Goal: Transaction & Acquisition: Book appointment/travel/reservation

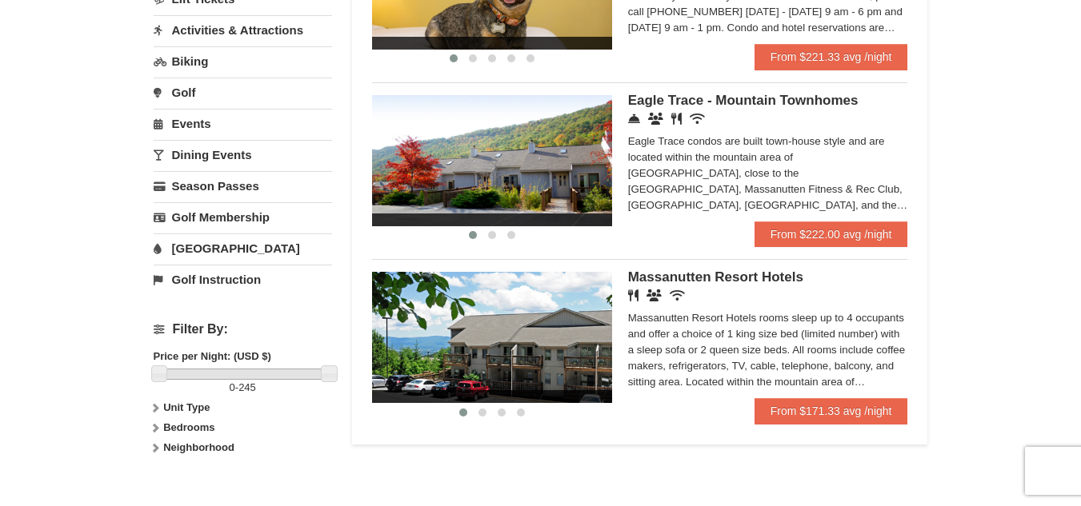
scroll to position [480, 0]
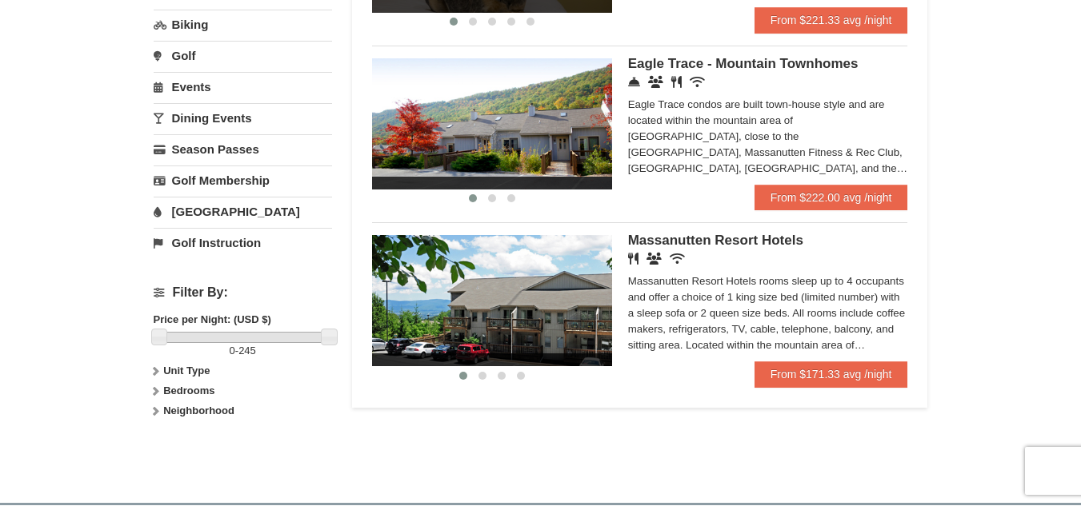
click at [575, 300] on img at bounding box center [492, 300] width 240 height 131
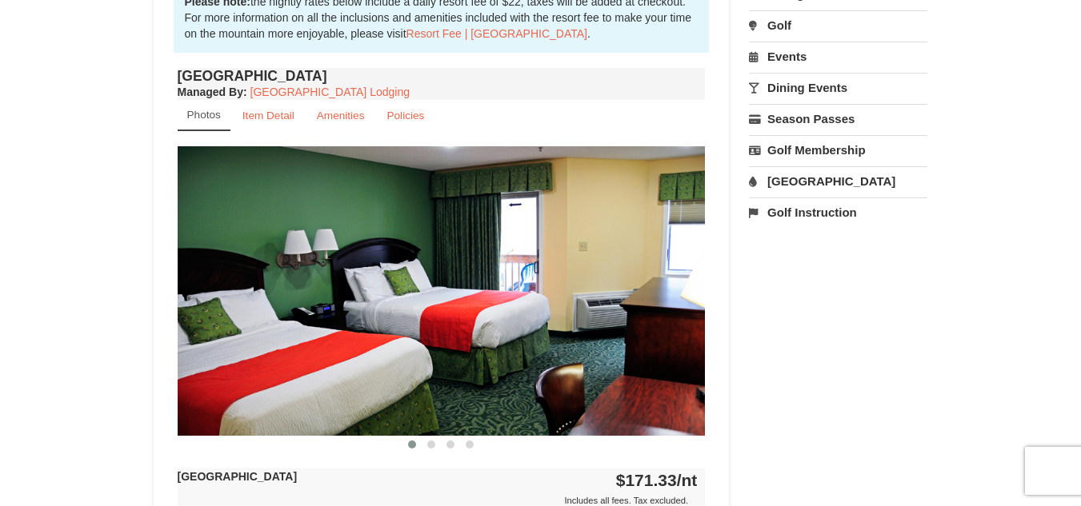
scroll to position [560, 0]
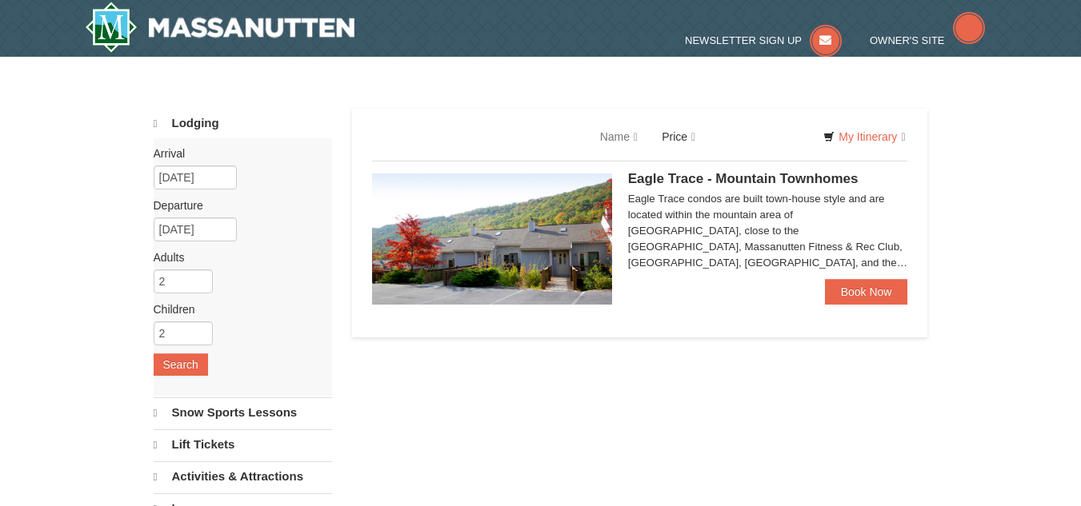
select select "9"
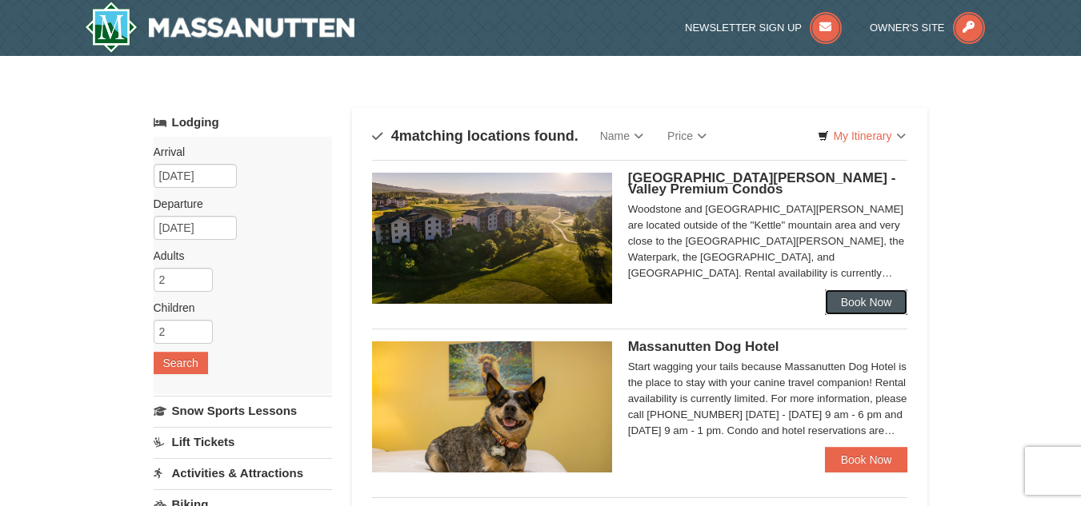
click at [882, 302] on link "Book Now" at bounding box center [866, 303] width 83 height 26
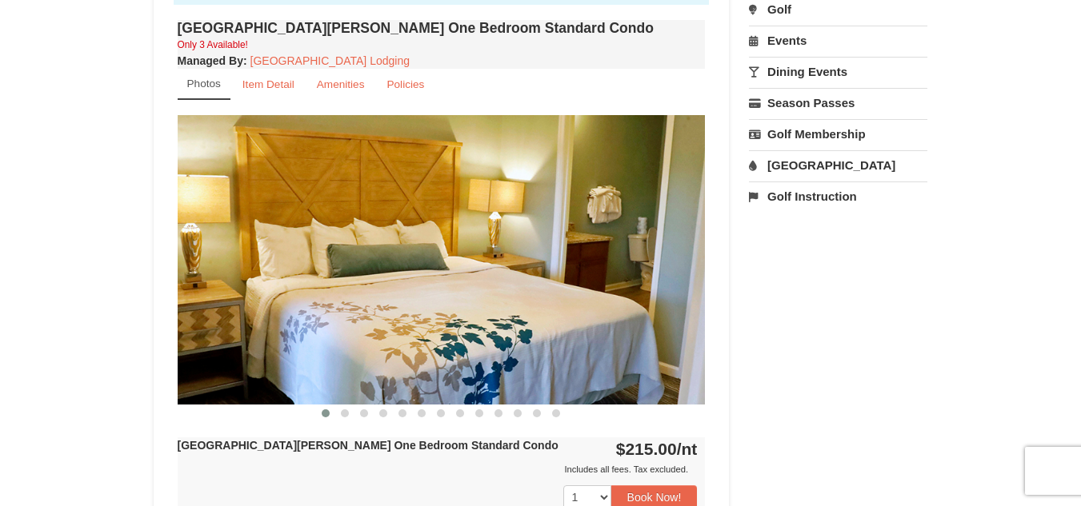
scroll to position [560, 0]
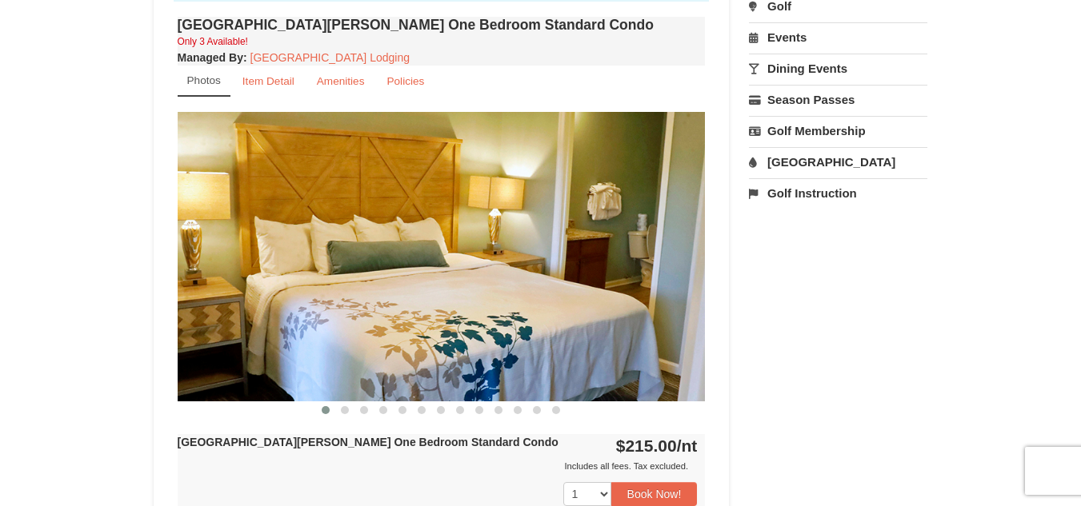
click at [686, 271] on img at bounding box center [442, 256] width 528 height 289
click at [531, 209] on img at bounding box center [442, 256] width 528 height 289
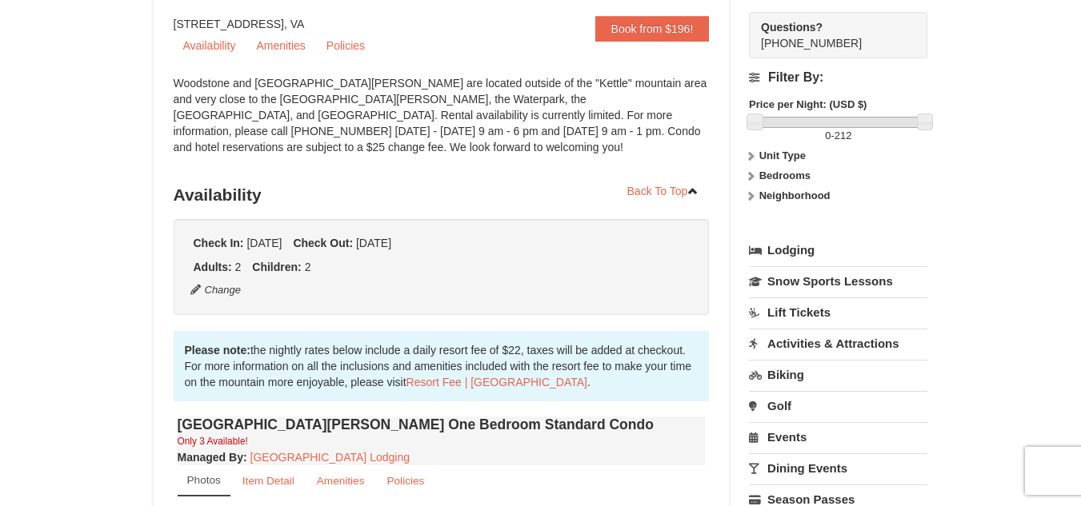
scroll to position [0, 0]
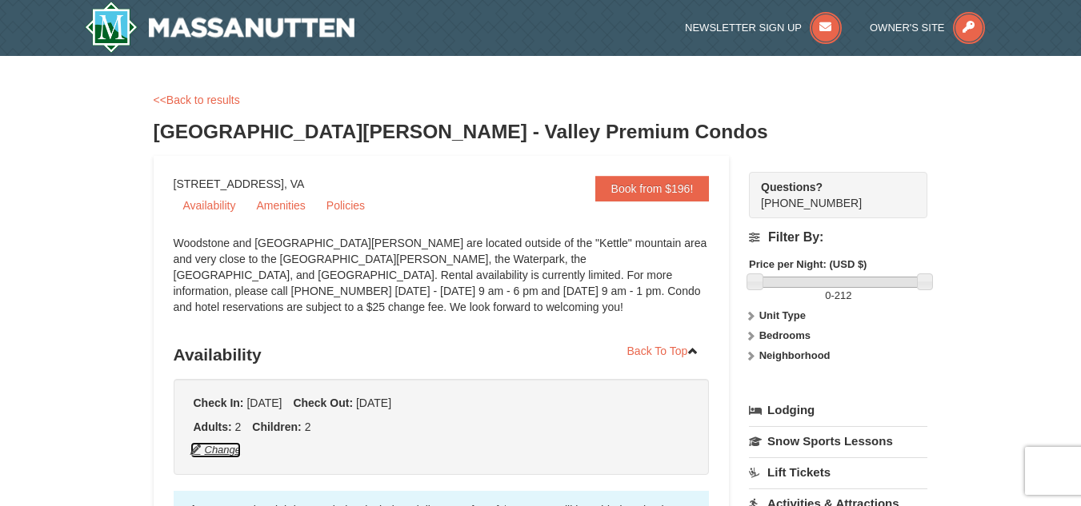
click at [228, 449] on button "Change" at bounding box center [216, 451] width 53 height 18
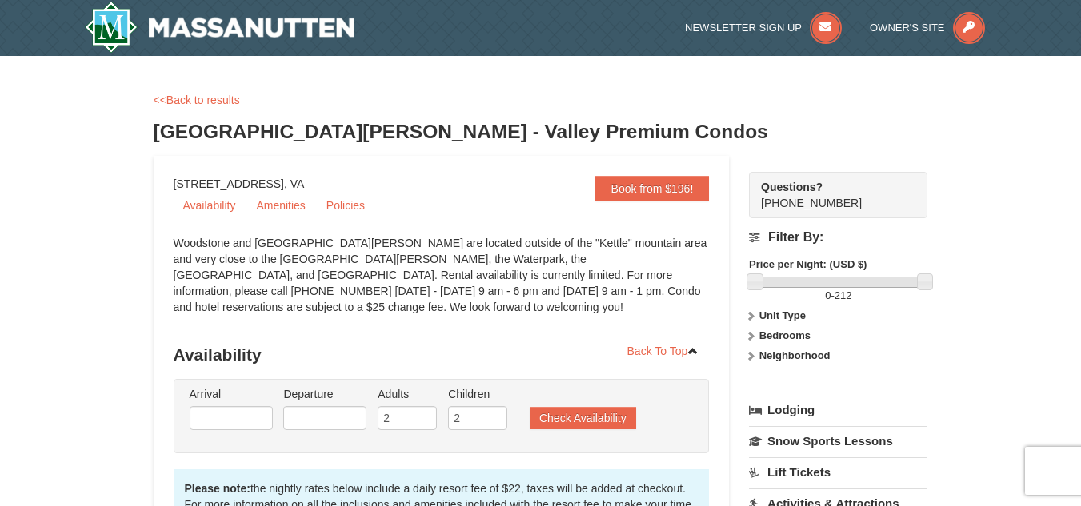
type input "[DATE]"
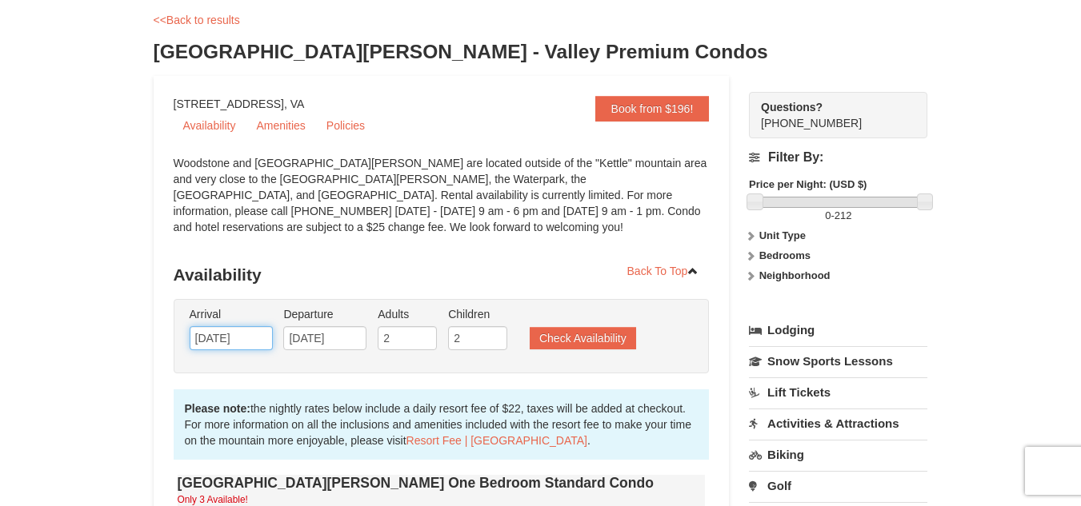
click at [219, 333] on input "[DATE]" at bounding box center [231, 338] width 83 height 24
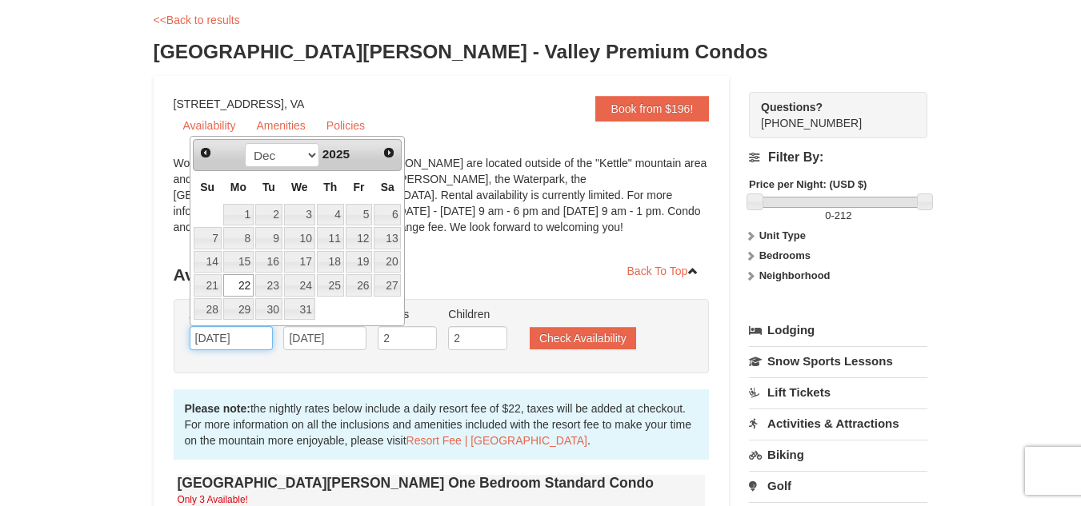
type input "12/22/2025"
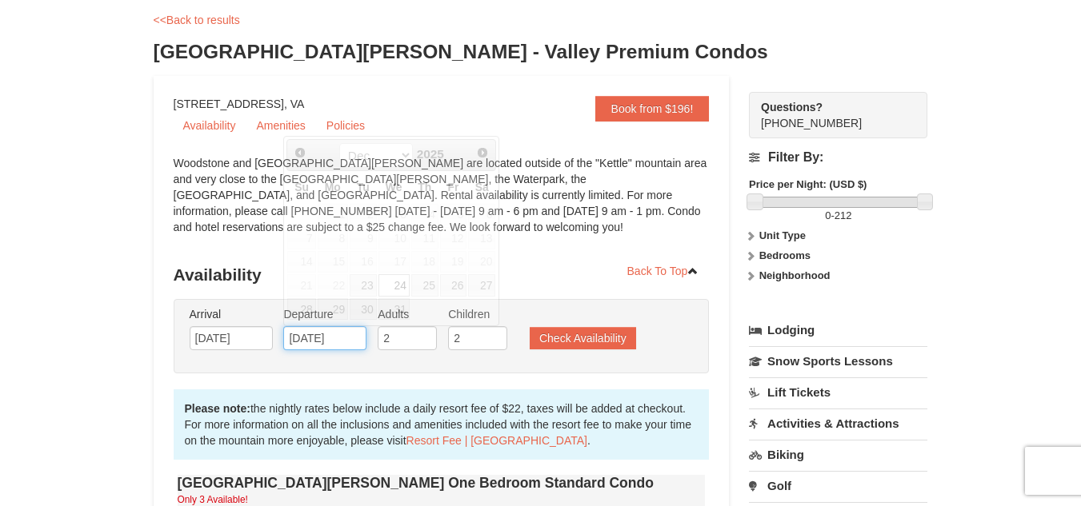
click at [319, 335] on input "[DATE]" at bounding box center [324, 338] width 83 height 24
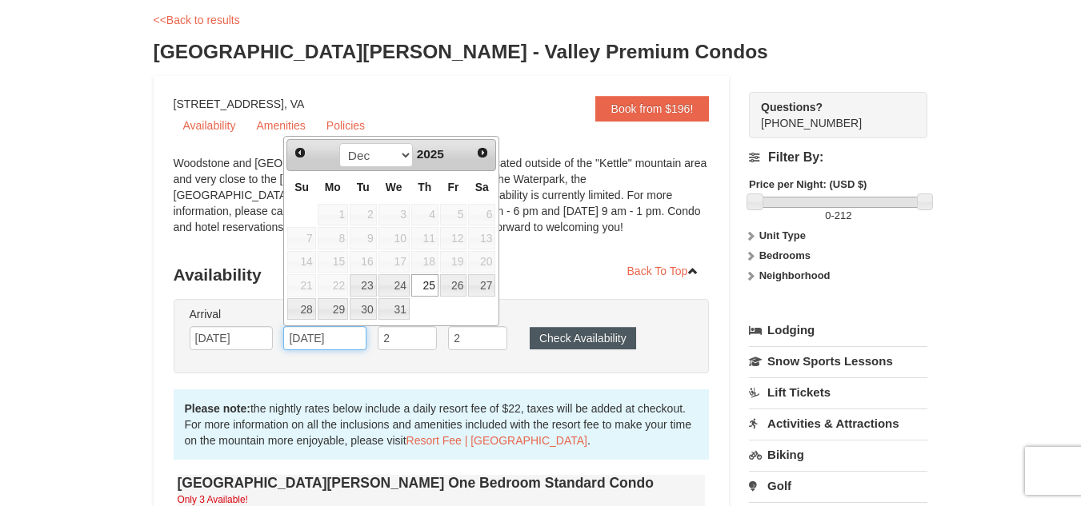
type input "12/25/2025"
click at [605, 338] on button "Check Availability" at bounding box center [583, 338] width 106 height 22
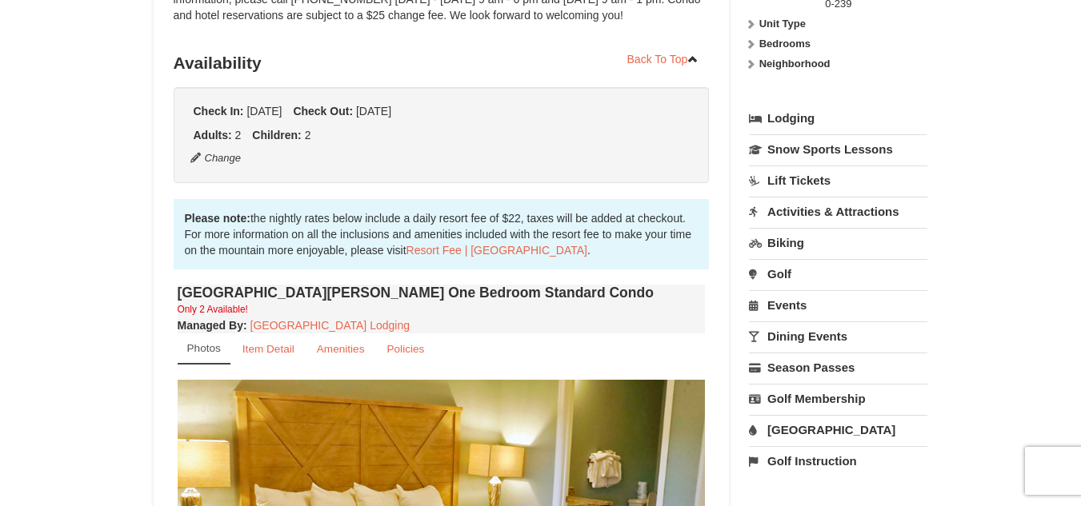
scroll to position [240, 0]
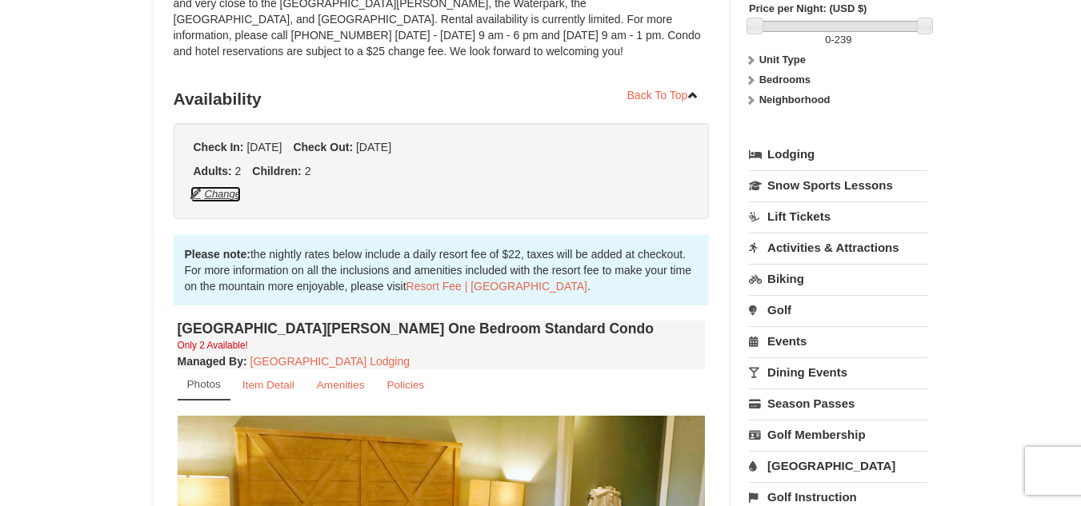
click at [206, 190] on button "Change" at bounding box center [216, 195] width 53 height 18
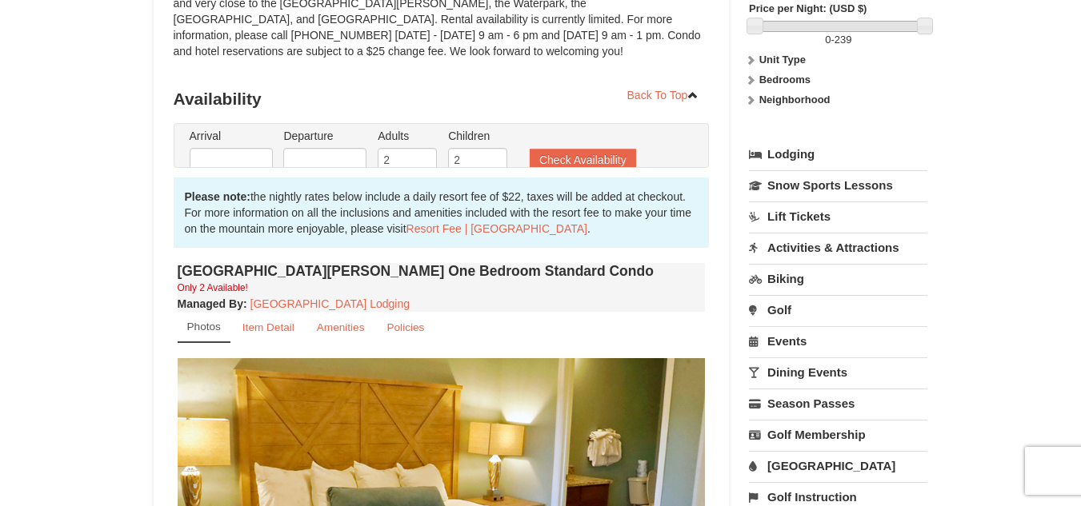
type input "12/22/2025"
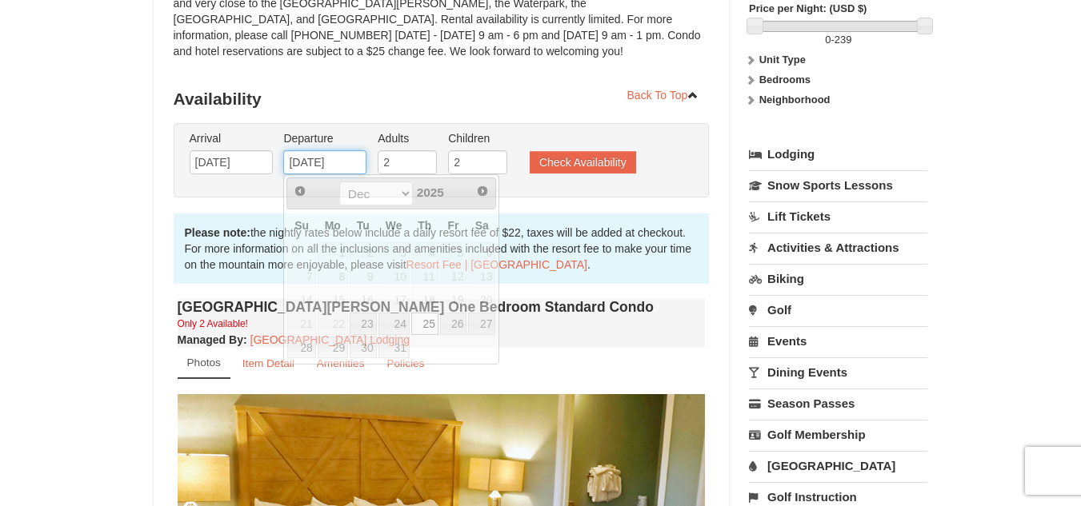
click at [318, 162] on input "12/25/2025" at bounding box center [324, 162] width 83 height 24
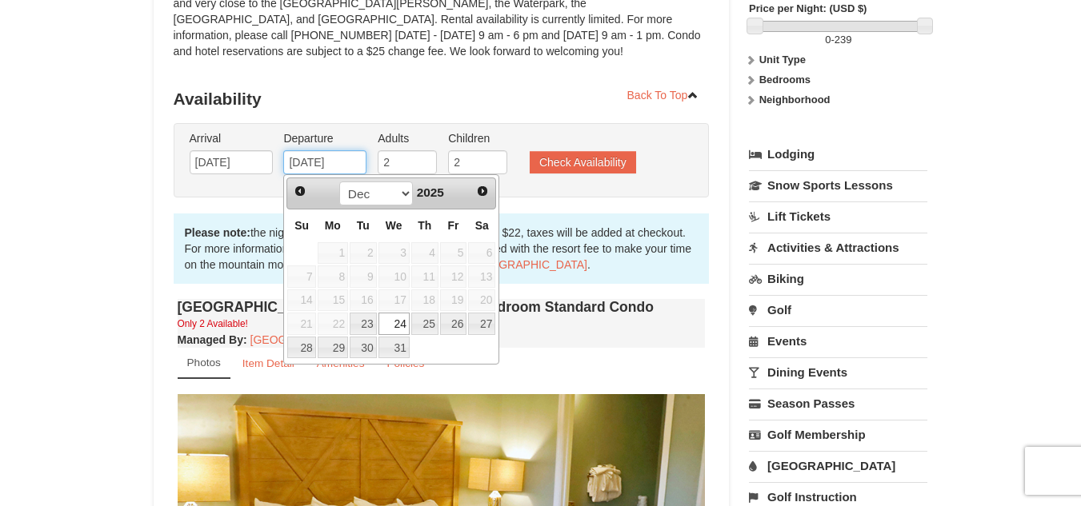
type input "[DATE]"
click at [223, 162] on input "12/22/2025" at bounding box center [231, 162] width 83 height 24
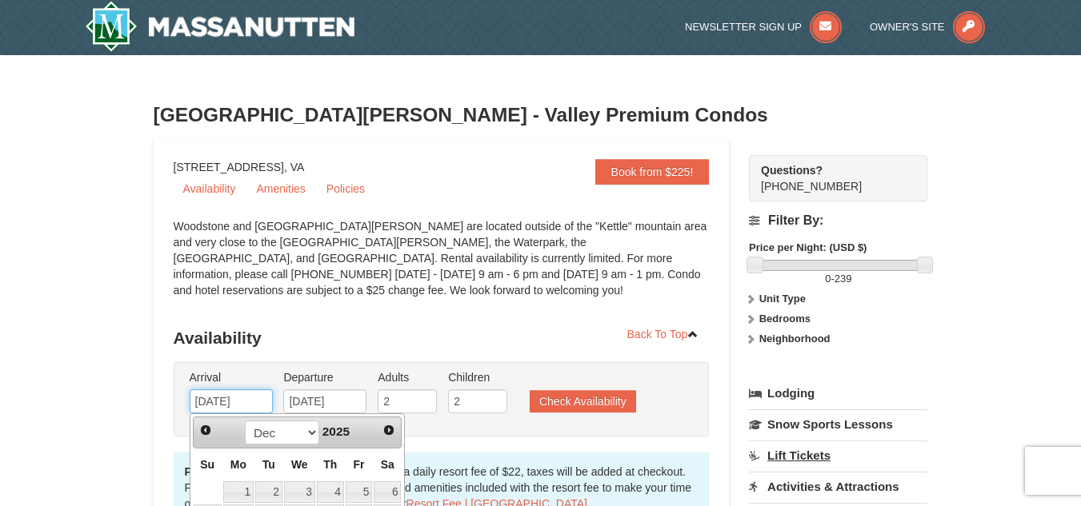
scroll to position [0, 0]
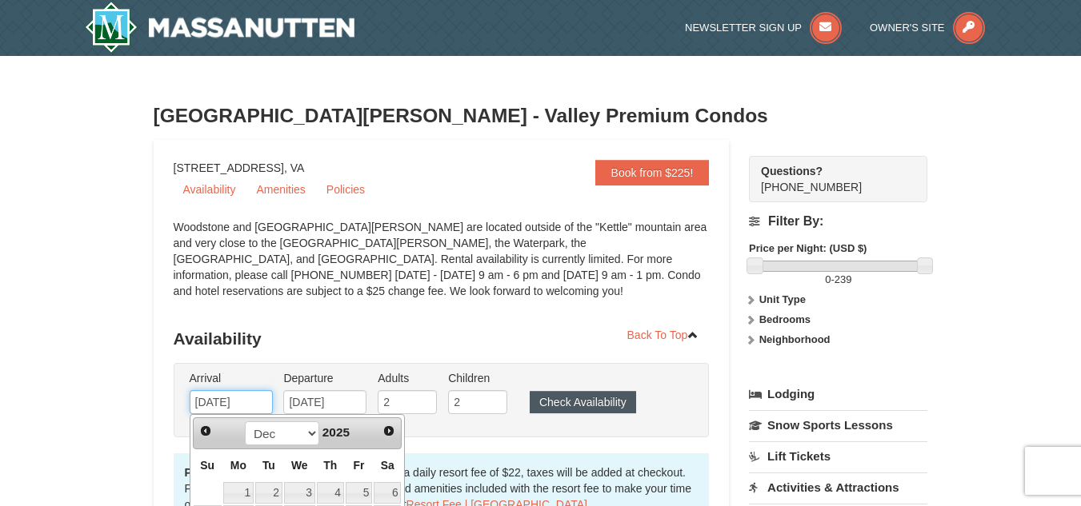
type input "[DATE]"
click at [565, 394] on button "Check Availability" at bounding box center [583, 402] width 106 height 22
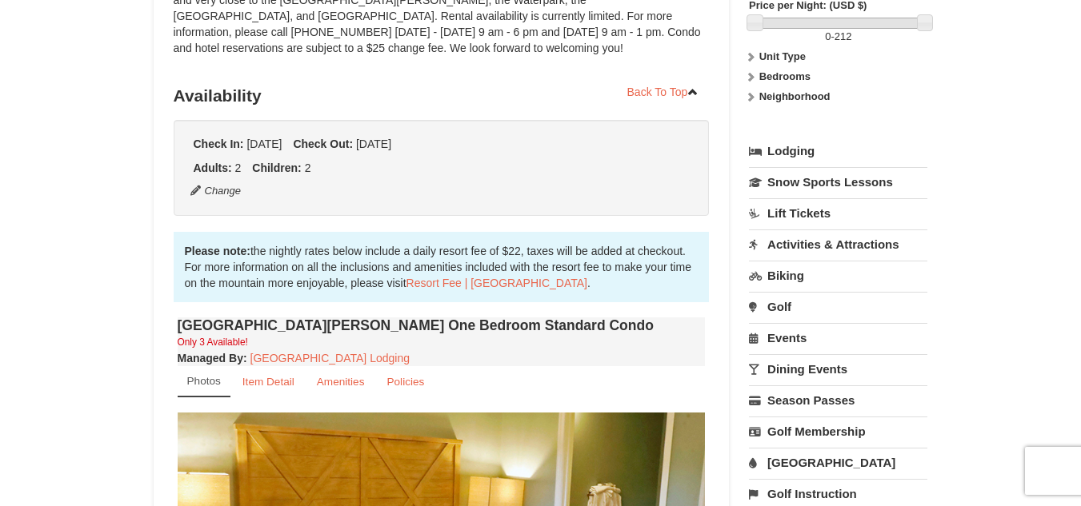
scroll to position [83, 0]
